Goal: Task Accomplishment & Management: Manage account settings

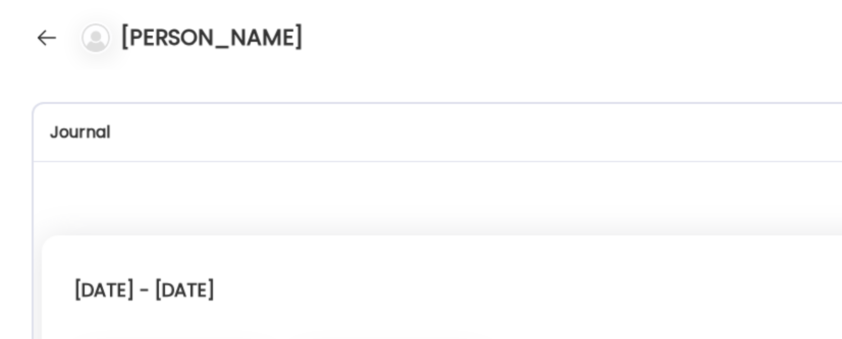
scroll to position [10457, 0]
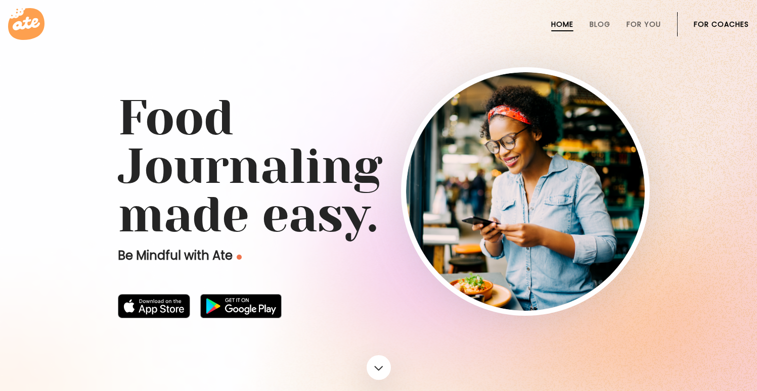
click at [733, 20] on link "For Coaches" at bounding box center [721, 24] width 55 height 8
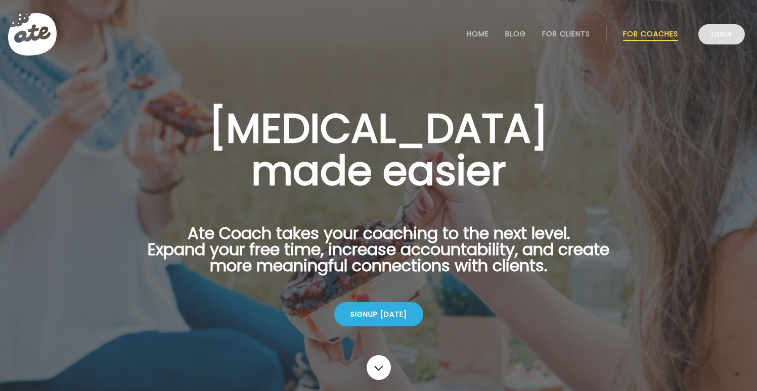
click at [727, 28] on link "Login" at bounding box center [721, 34] width 47 height 20
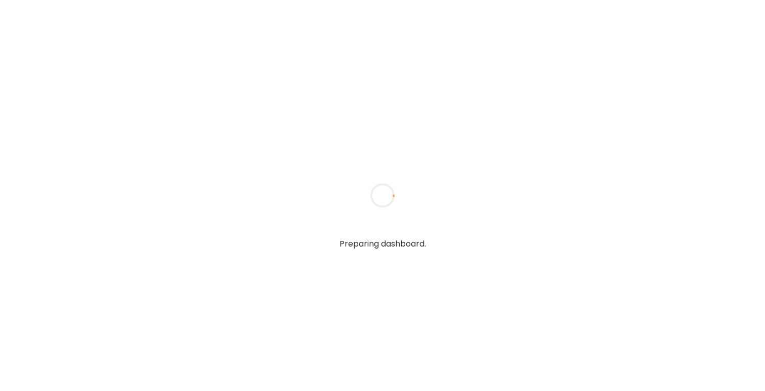
type input "**********"
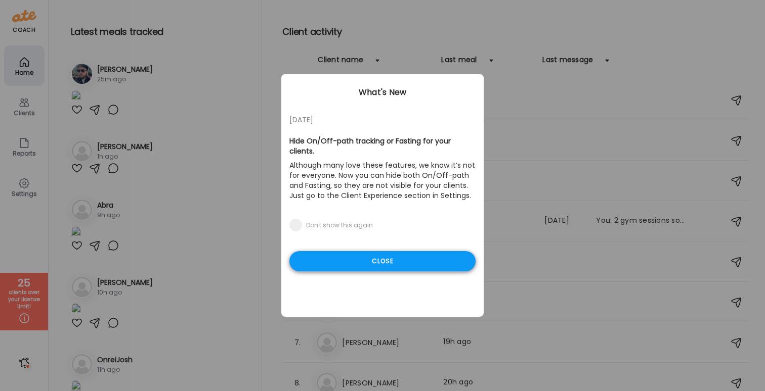
click at [402, 259] on div "Close" at bounding box center [382, 261] width 186 height 20
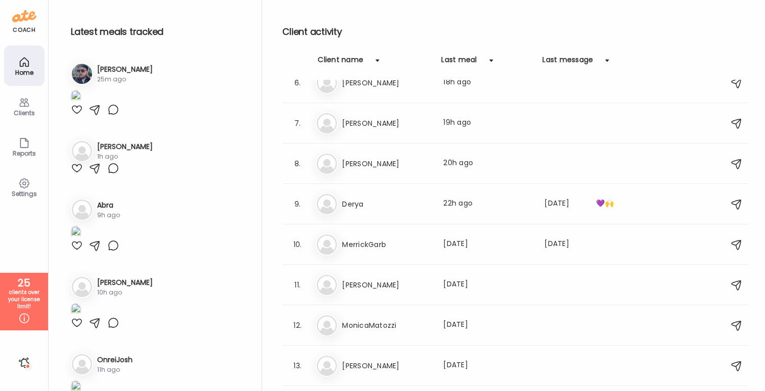
scroll to position [237, 0]
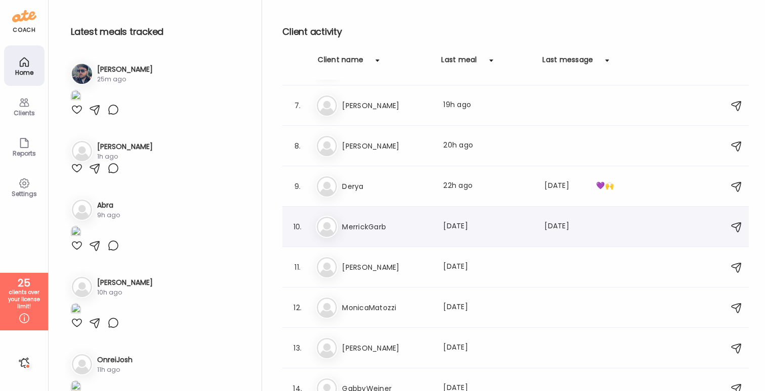
click at [381, 228] on h3 "MerrickGarb" at bounding box center [386, 227] width 89 height 12
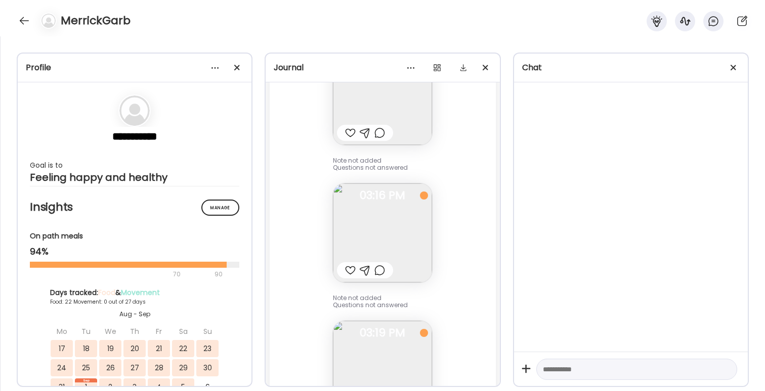
scroll to position [17569, 0]
click at [738, 64] on div at bounding box center [733, 68] width 20 height 20
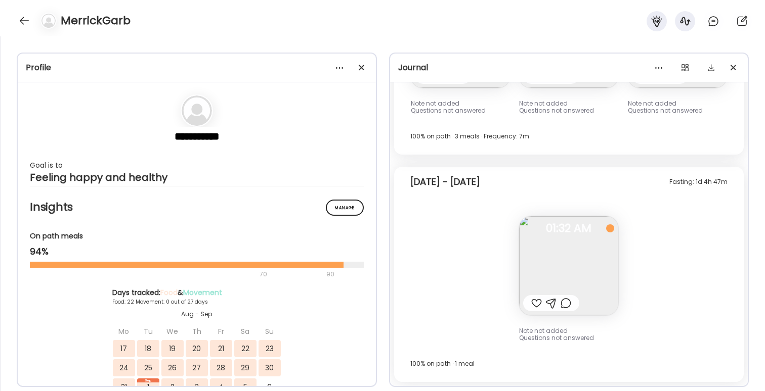
scroll to position [10544, 0]
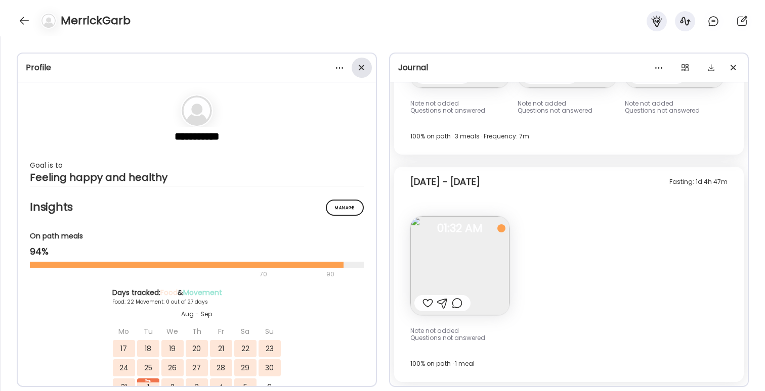
click at [362, 68] on span at bounding box center [361, 68] width 6 height 6
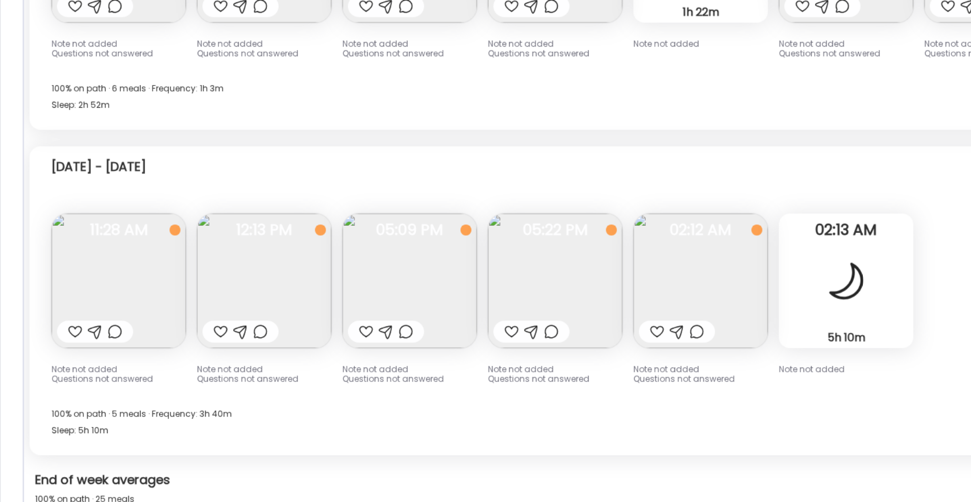
scroll to position [3254, 0]
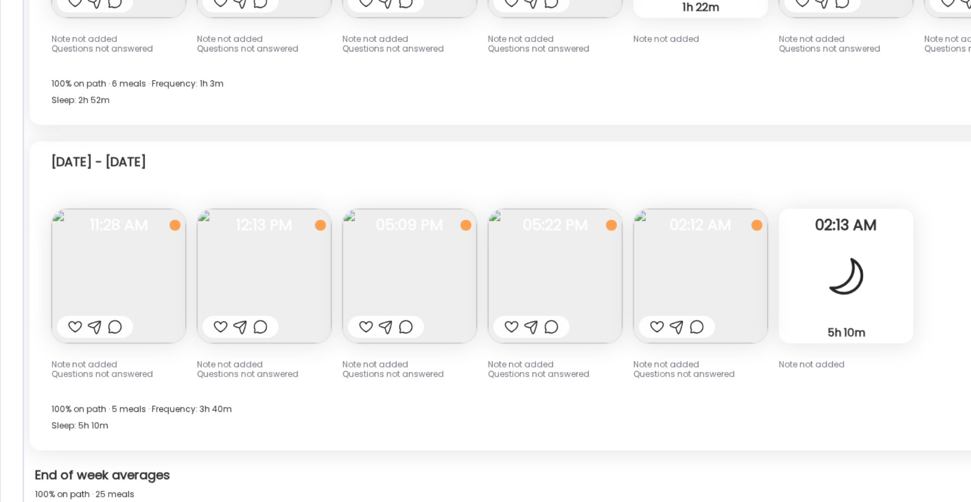
drag, startPoint x: 463, startPoint y: 277, endPoint x: 146, endPoint y: 277, distance: 317.6
click at [147, 277] on img at bounding box center [194, 287] width 99 height 99
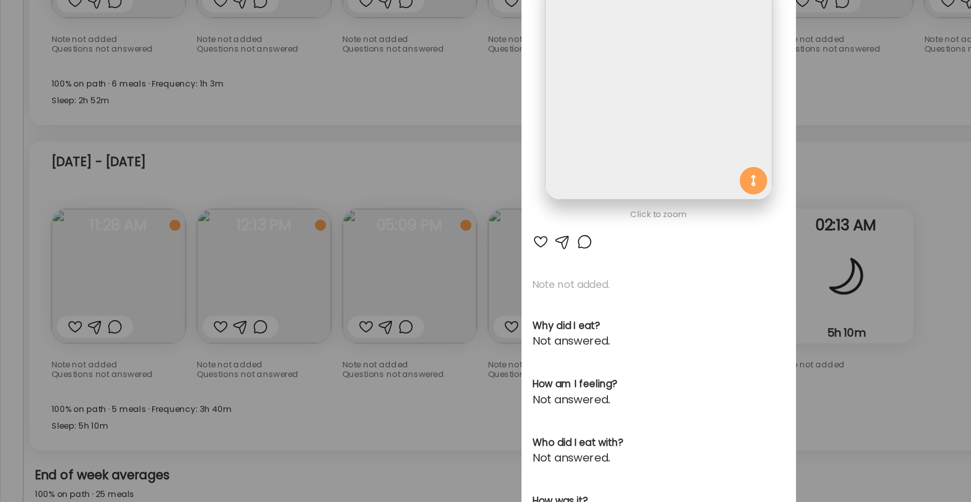
click at [133, 391] on div "Ate Coach Dashboard Wahoo! It’s official Take a moment to set up your Coach Pro…" at bounding box center [485, 251] width 971 height 502
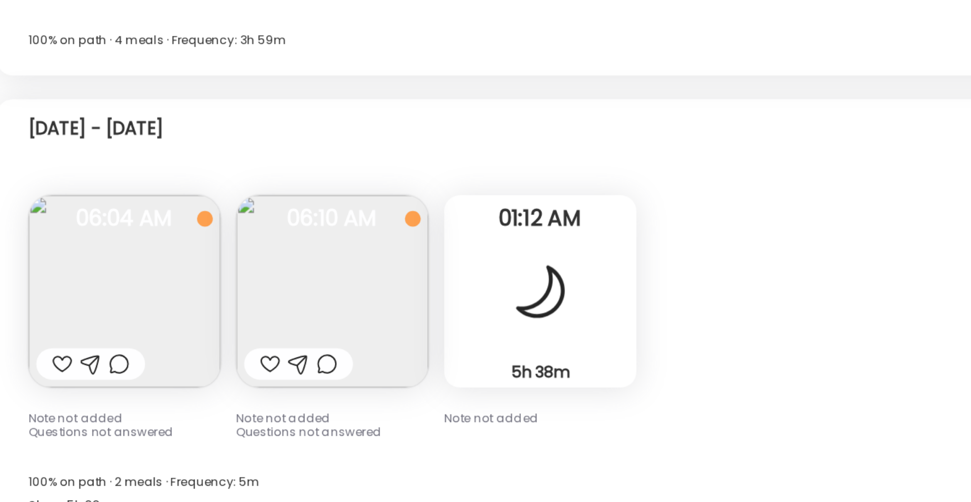
scroll to position [5864, 0]
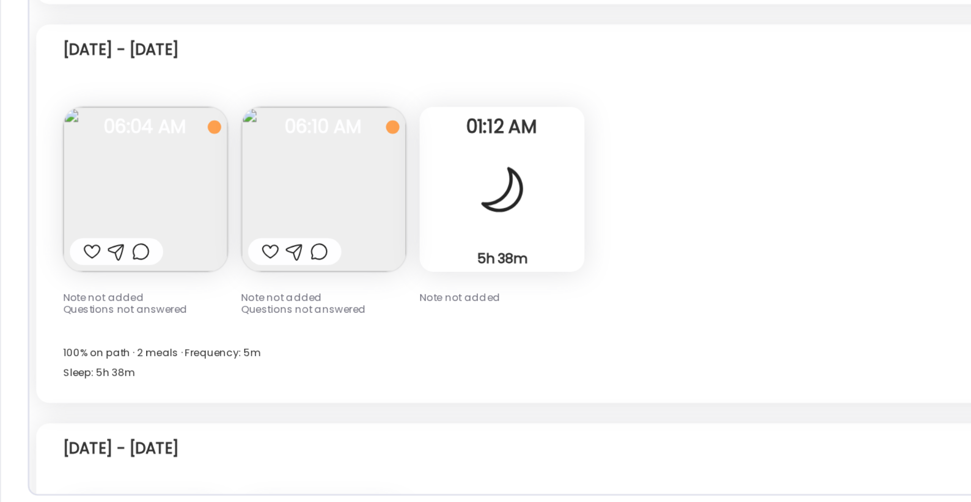
click at [459, 296] on div "Fasting: 8h 33m Wednesday - Sep 03 Note not added Questions not answered 06:04 …" at bounding box center [486, 328] width 928 height 228
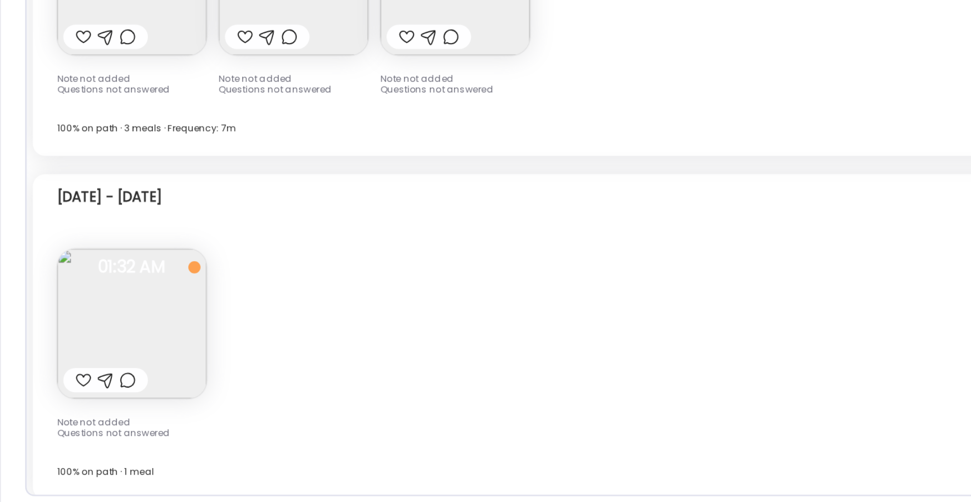
scroll to position [0, 0]
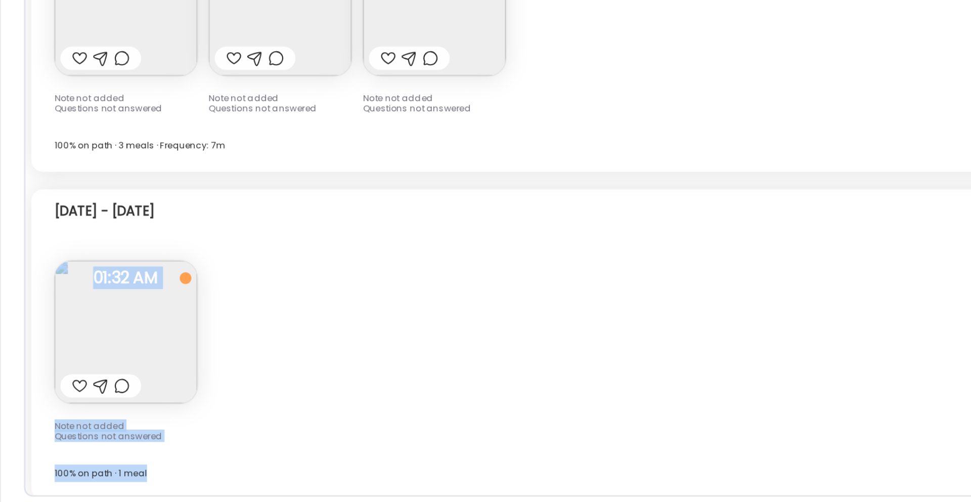
drag, startPoint x: 152, startPoint y: 383, endPoint x: 180, endPoint y: 501, distance: 121.6
click at [180, 391] on div "**********" at bounding box center [485, 268] width 971 height 465
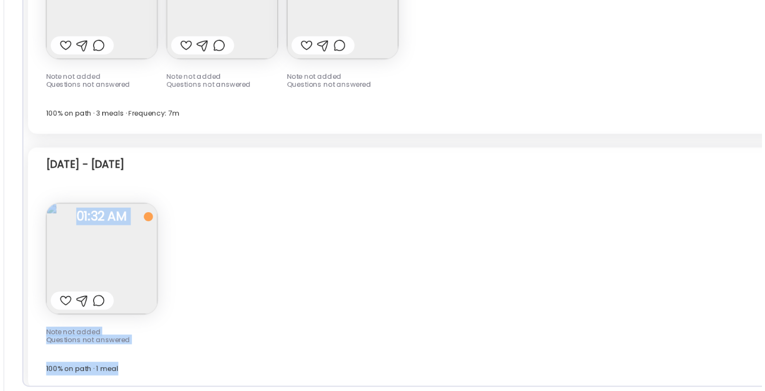
scroll to position [7731, 0]
